Goal: Task Accomplishment & Management: Use online tool/utility

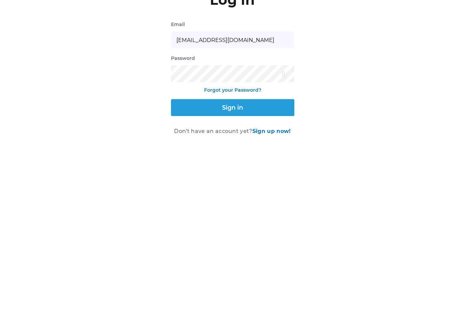
scroll to position [22, 0]
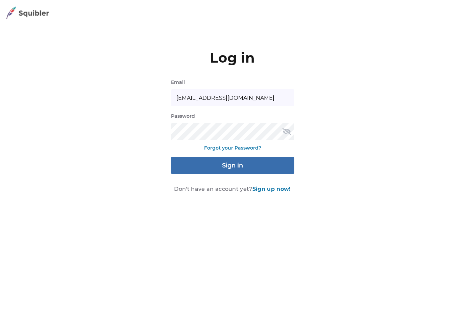
click at [231, 161] on span "Sign in" at bounding box center [232, 165] width 21 height 8
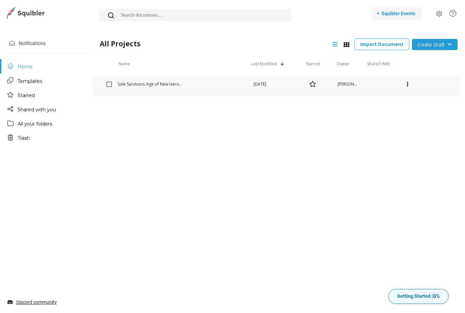
click at [167, 86] on link "Sole Survivors: Age of New Heroes (Cloned)" at bounding box center [159, 84] width 83 height 6
